Goal: Transaction & Acquisition: Purchase product/service

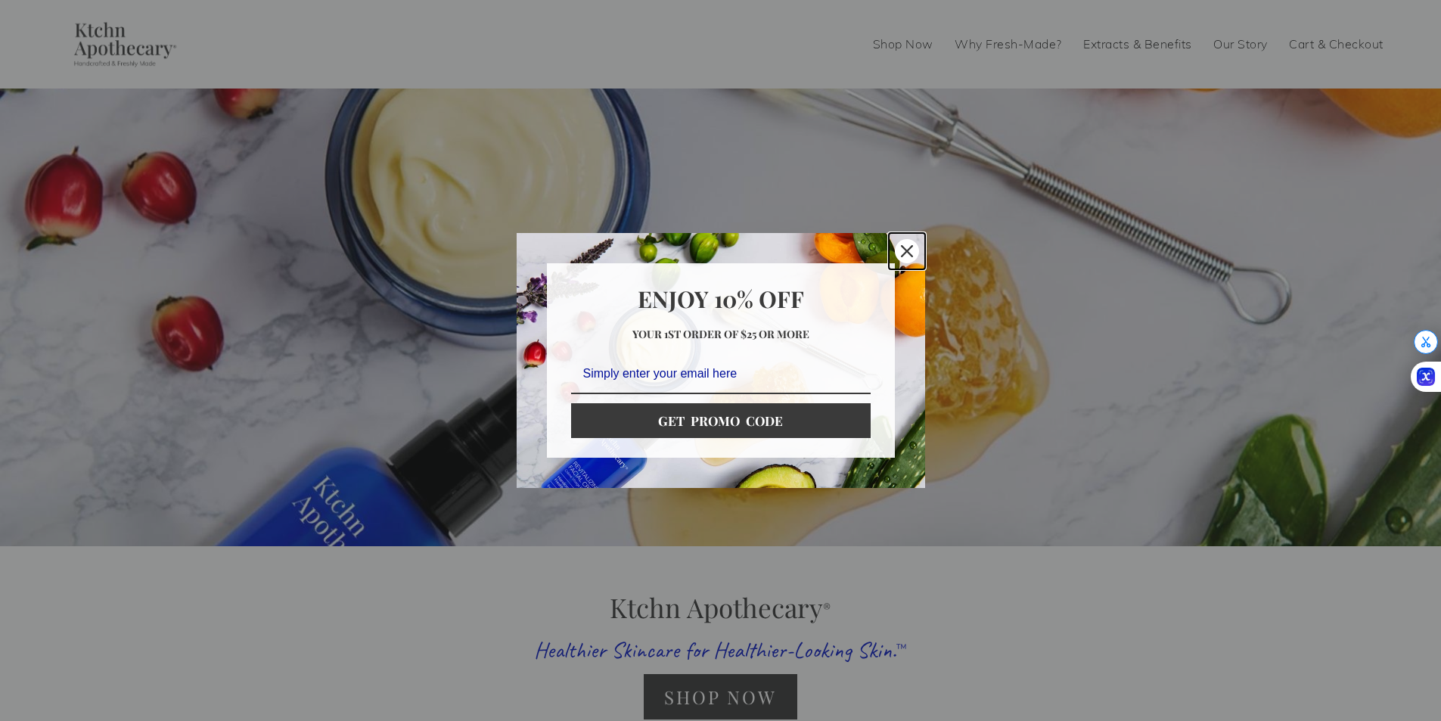
click at [901, 249] on icon "close icon" at bounding box center [907, 251] width 12 height 12
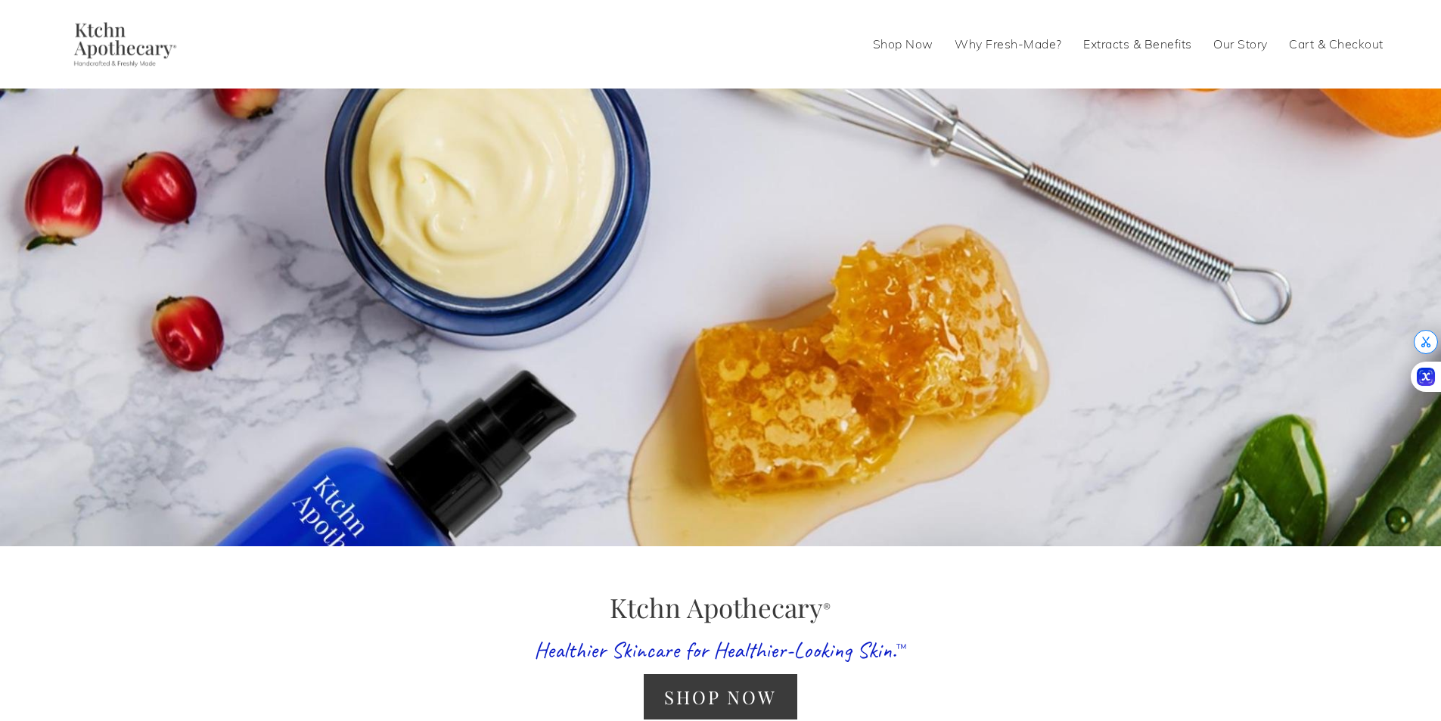
click at [905, 43] on link "Shop Now" at bounding box center [903, 45] width 61 height 24
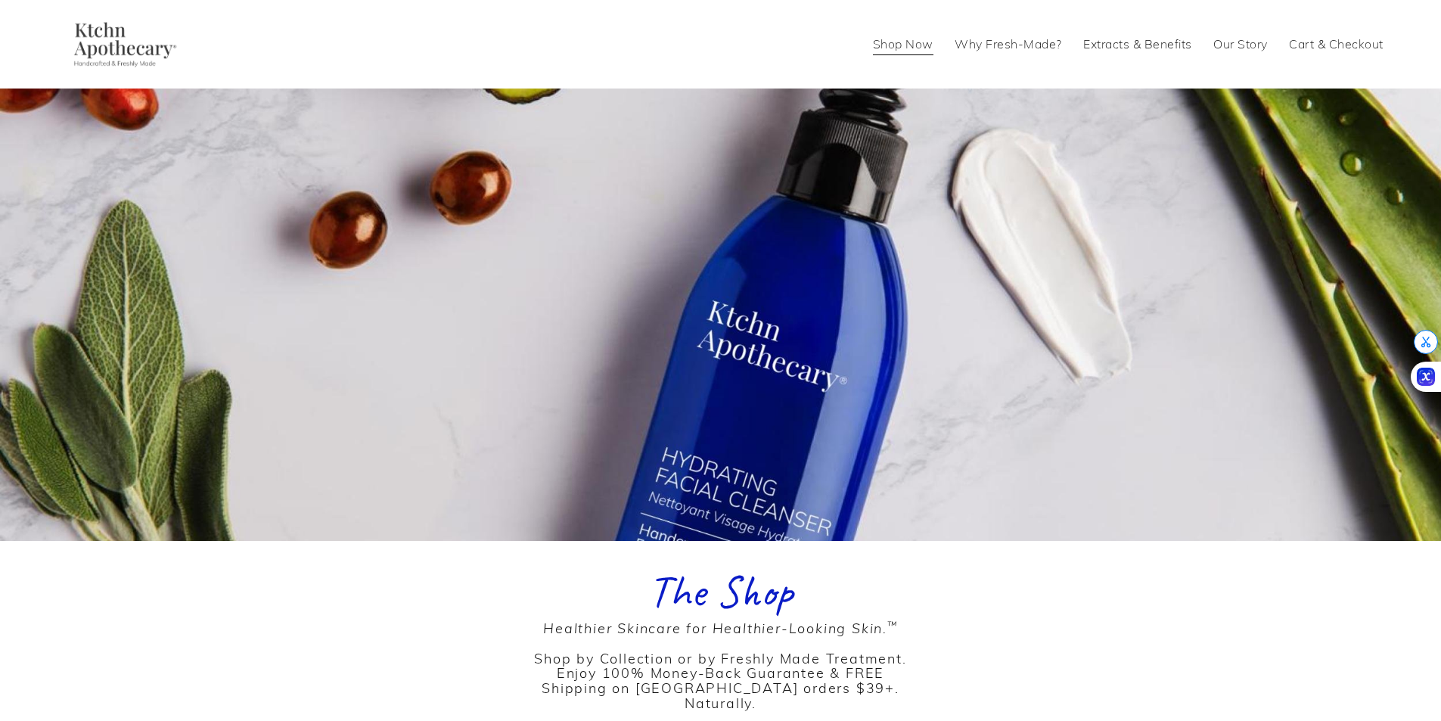
scroll to position [454, 0]
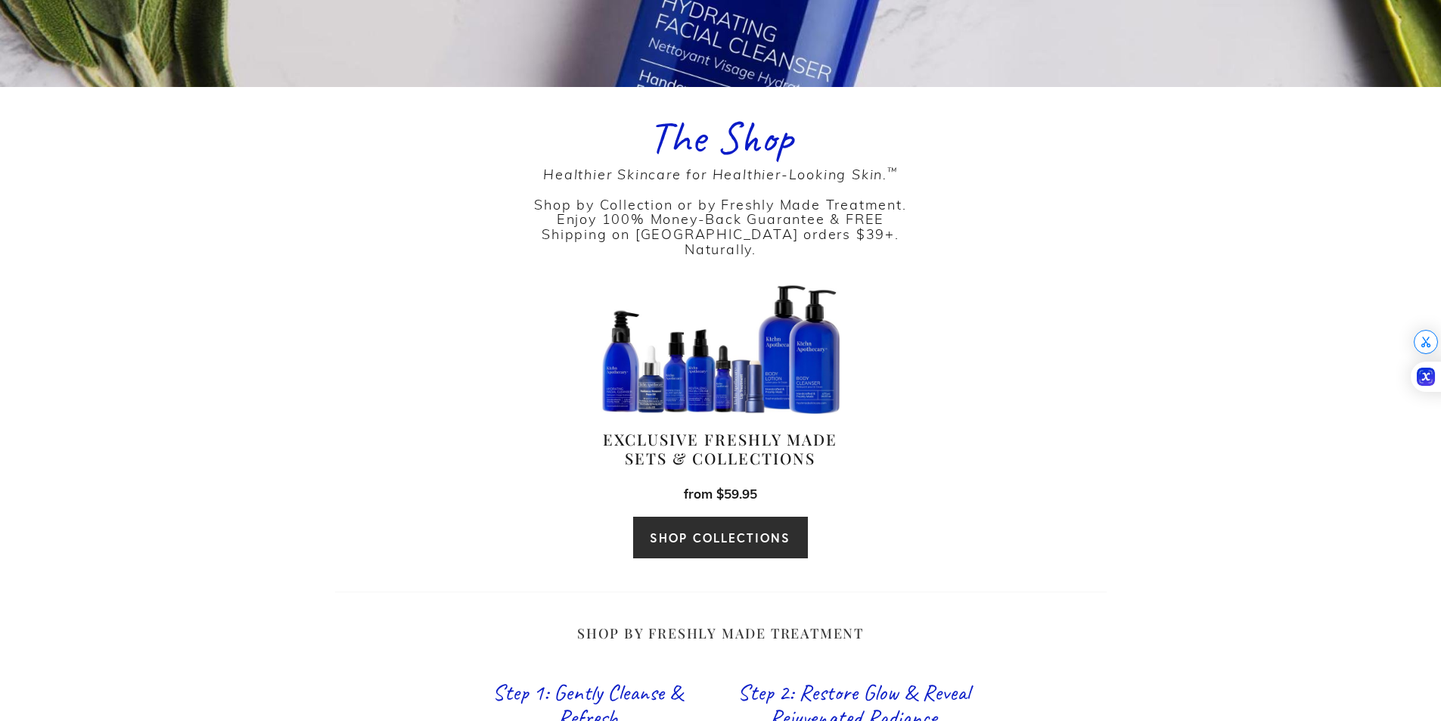
click at [713, 516] on link "SHOP COLLECTIONS" at bounding box center [719, 537] width 175 height 43
